Goal: Transaction & Acquisition: Purchase product/service

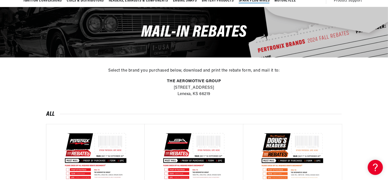
scroll to position [0, 623]
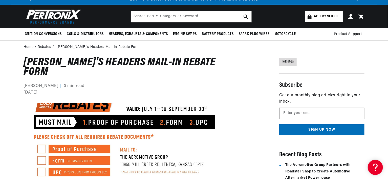
scroll to position [76, 0]
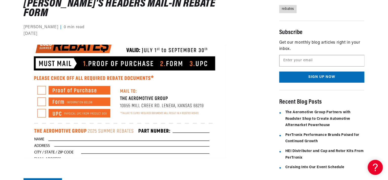
click at [39, 81] on img at bounding box center [125, 102] width 202 height 114
click at [40, 94] on img at bounding box center [125, 102] width 202 height 114
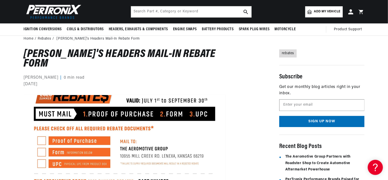
scroll to position [0, 0]
click at [291, 53] on link "rebates" at bounding box center [287, 54] width 17 height 8
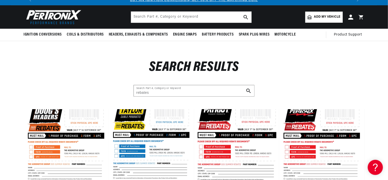
scroll to position [51, 0]
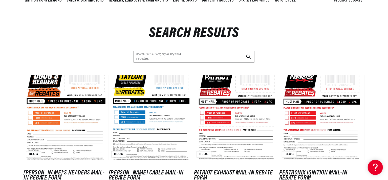
click at [50, 171] on link "Doug's Headers Mail-In Rebate Form" at bounding box center [66, 176] width 85 height 10
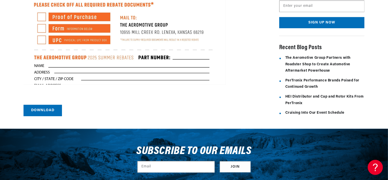
scroll to position [177, 0]
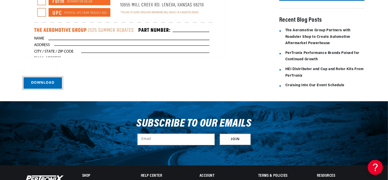
click at [45, 78] on link "Download" at bounding box center [43, 83] width 38 height 11
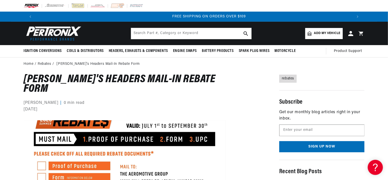
scroll to position [0, 631]
click at [114, 5] on img at bounding box center [117, 6] width 14 height 6
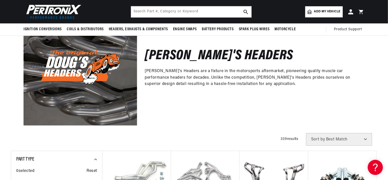
scroll to position [0, 315]
click at [328, 11] on span "Add my vehicle" at bounding box center [327, 11] width 26 height 5
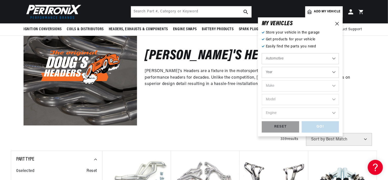
click at [292, 58] on select "Automotive Agricultural Industrial Marine Motorcycle" at bounding box center [300, 58] width 77 height 11
click at [292, 59] on select "Automotive Agricultural Industrial Marine Motorcycle" at bounding box center [300, 58] width 77 height 11
click at [299, 71] on select "Year 2022 2021 2020 2019 2018 2017 2016 2015 2014 2013 2012 2011 2010 2009 2008…" at bounding box center [300, 72] width 77 height 11
select select "1969"
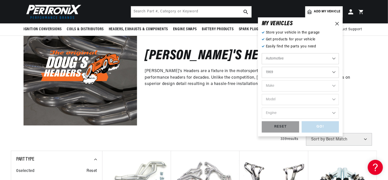
click at [262, 67] on select "Year 2022 2021 2020 2019 2018 2017 2016 2015 2014 2013 2012 2011 2010 2009 2008…" at bounding box center [300, 72] width 77 height 11
select select "1969"
click at [297, 85] on select "Make Alfa Romeo American Motors Aston Martin Austin Austin Healey Avanti BMW Bu…" at bounding box center [300, 86] width 77 height 11
select select "Buick"
click at [262, 81] on select "Make Alfa Romeo American Motors Aston Martin Austin Austin Healey Avanti BMW Bu…" at bounding box center [300, 86] width 77 height 11
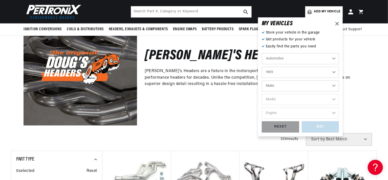
select select "Buick"
click at [297, 98] on select "Model Electra GS 350 GS 400 LeSabre Riviera Skylark Special Sportwagon Wildcat" at bounding box center [300, 99] width 77 height 11
select select "GS-350"
click at [262, 94] on select "Model Electra GS 350 GS 400 LeSabre Riviera Skylark Special Sportwagon Wildcat" at bounding box center [300, 99] width 77 height 11
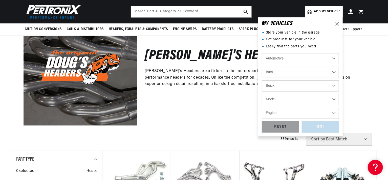
select select "GS-350"
click at [288, 114] on select "Engine 350cid / 5.7L" at bounding box center [300, 113] width 77 height 11
select select "350cid-5.7L"
click at [262, 108] on select "Engine 350cid / 5.7L" at bounding box center [300, 113] width 77 height 11
select select "350cid-5.7L"
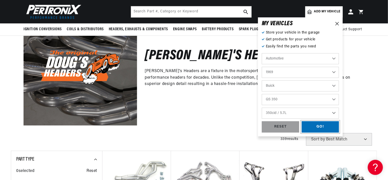
click at [317, 127] on div "GO!" at bounding box center [320, 127] width 37 height 11
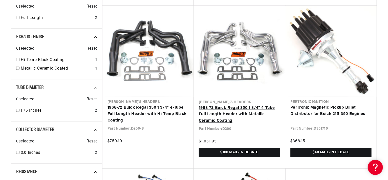
scroll to position [0, 631]
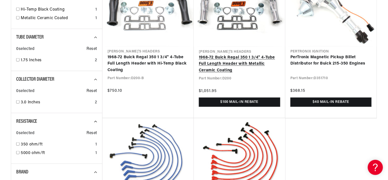
click at [224, 64] on link "1968-72 Buick Regal 350 1 3/4" 4-Tube Full Length Header with Metallic Ceramic …" at bounding box center [239, 64] width 81 height 19
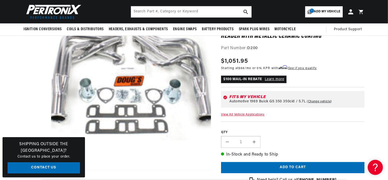
scroll to position [51, 0]
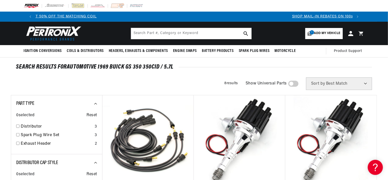
scroll to position [0, 250]
